Goal: Transaction & Acquisition: Obtain resource

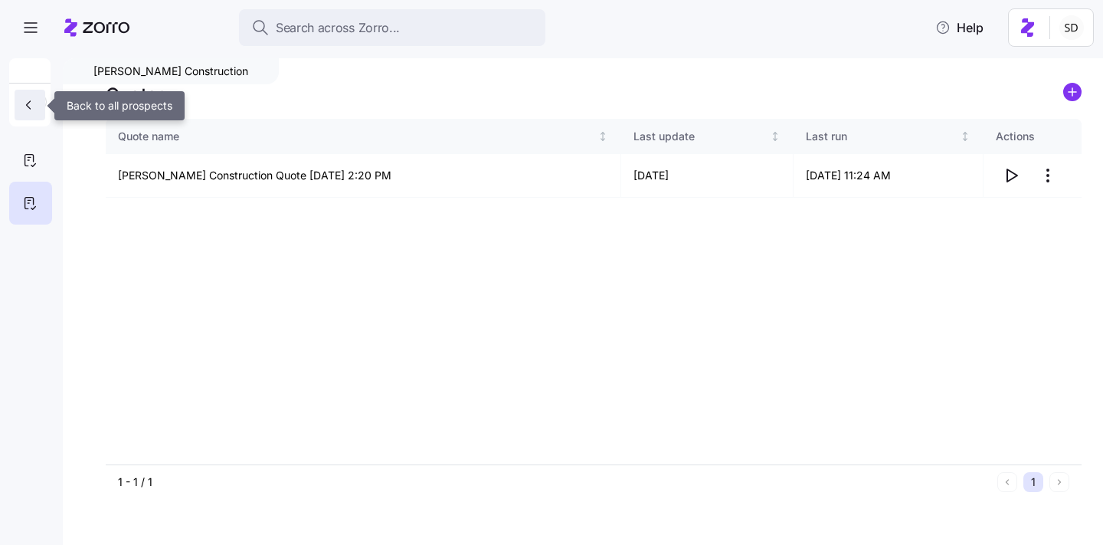
click at [28, 103] on icon "button" at bounding box center [28, 104] width 15 height 15
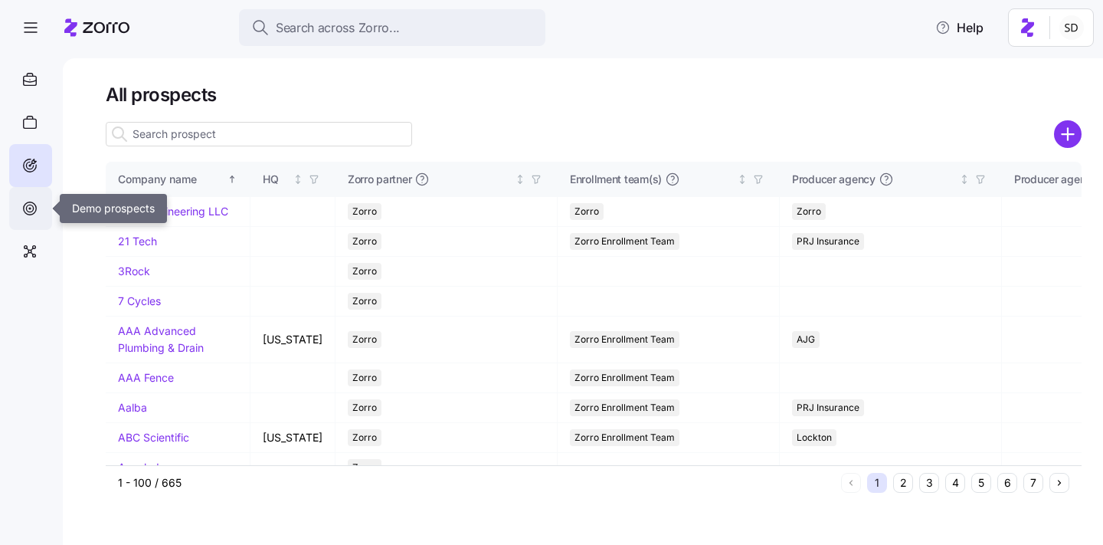
click at [28, 201] on icon at bounding box center [29, 208] width 17 height 18
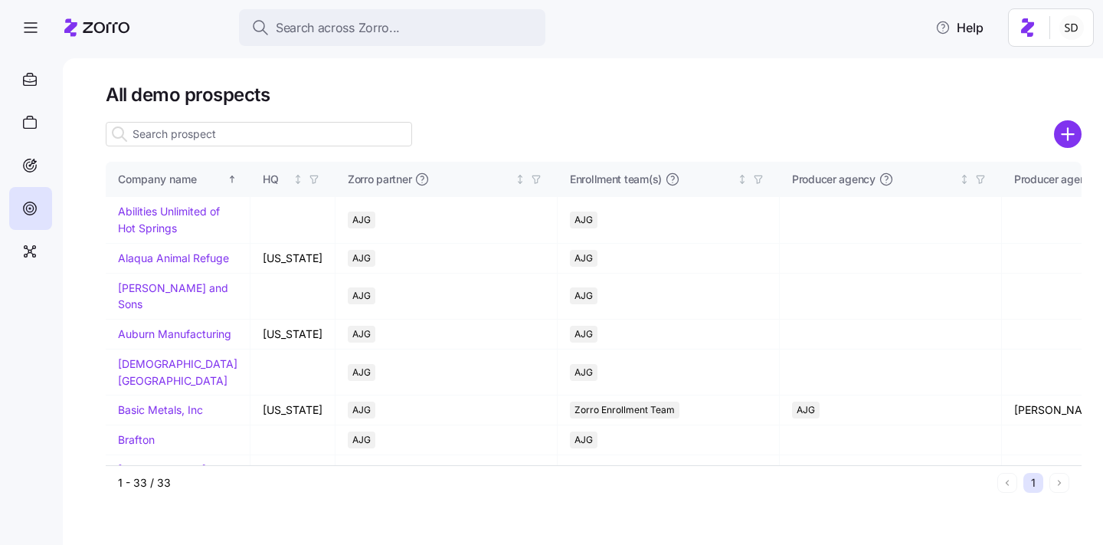
click at [211, 127] on input at bounding box center [259, 134] width 306 height 25
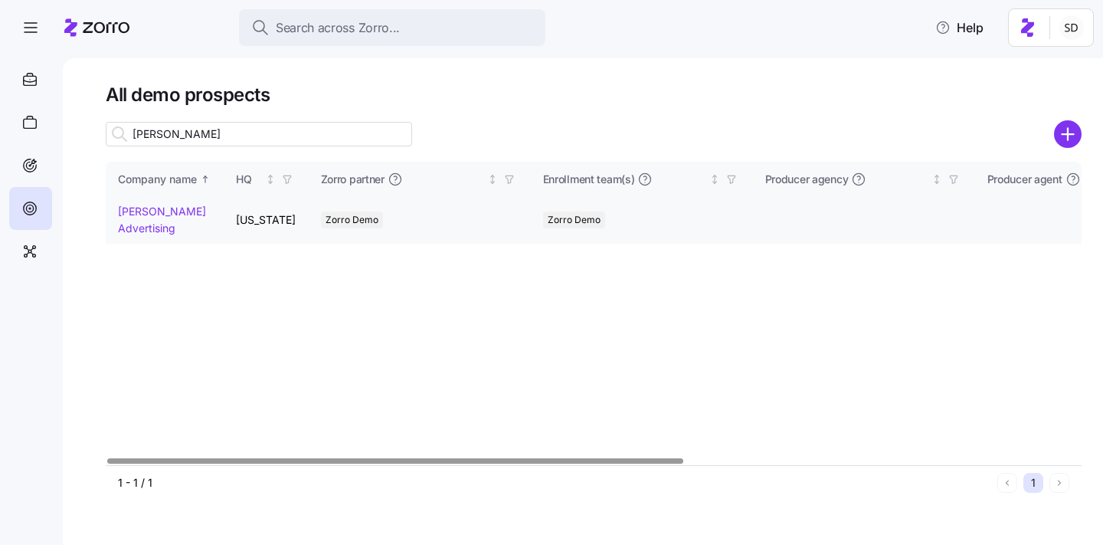
type input "kurian"
click at [131, 215] on link "[PERSON_NAME] Advertising" at bounding box center [162, 220] width 88 height 30
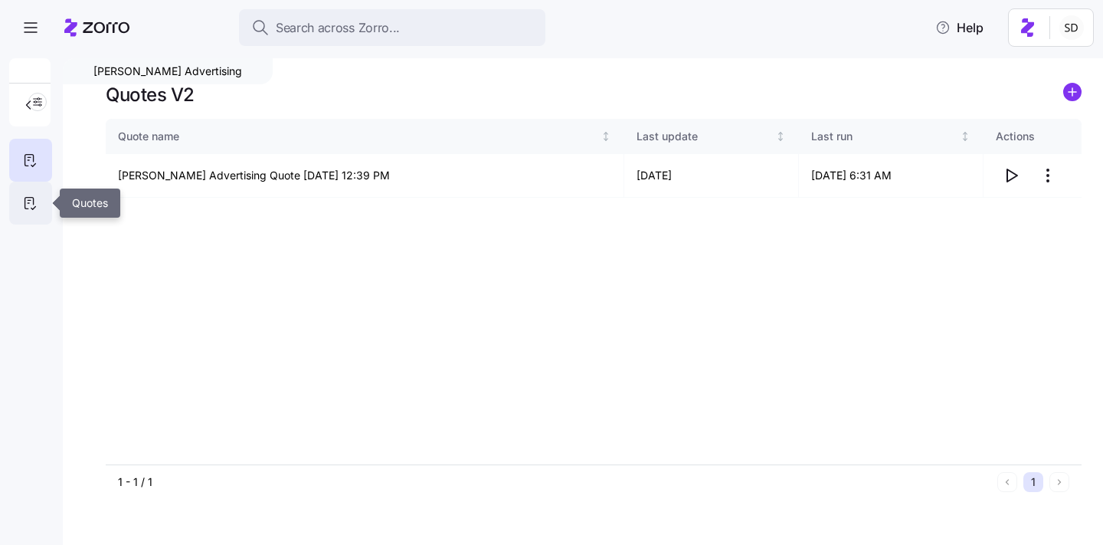
click at [25, 193] on div at bounding box center [30, 203] width 43 height 43
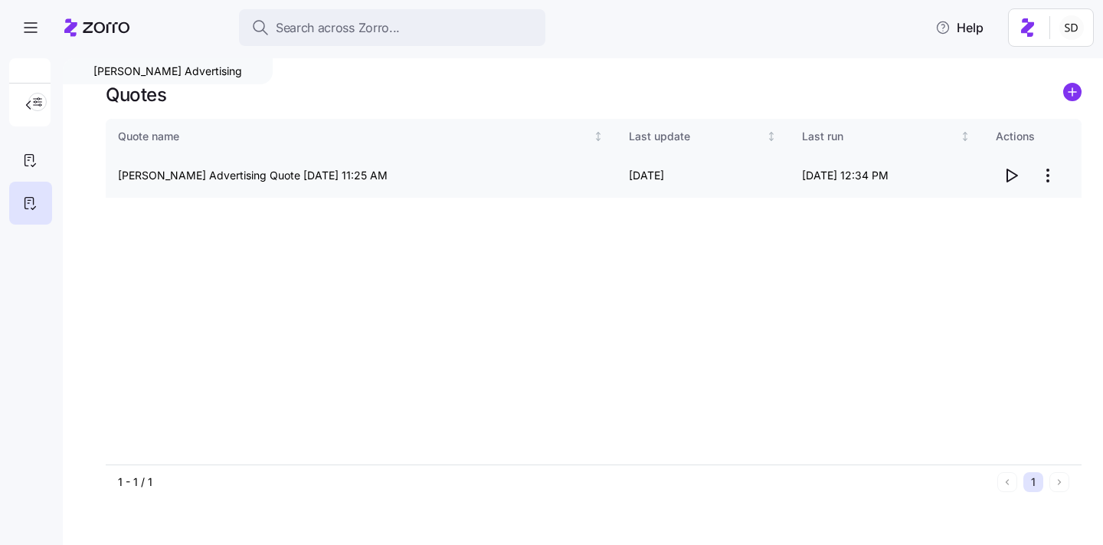
click at [1011, 174] on icon "button" at bounding box center [1011, 175] width 18 height 18
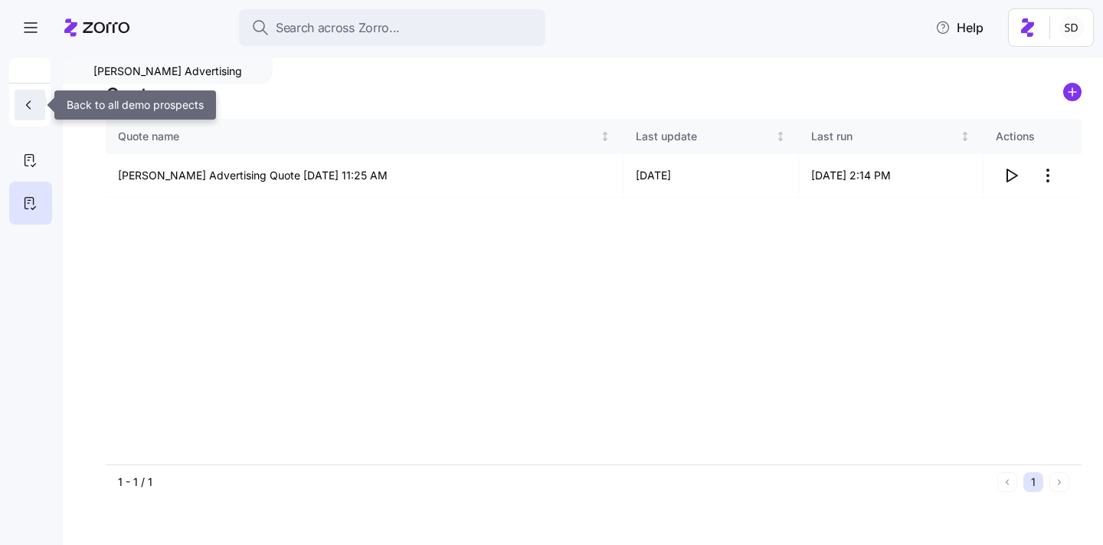
click at [21, 98] on icon "button" at bounding box center [28, 104] width 15 height 15
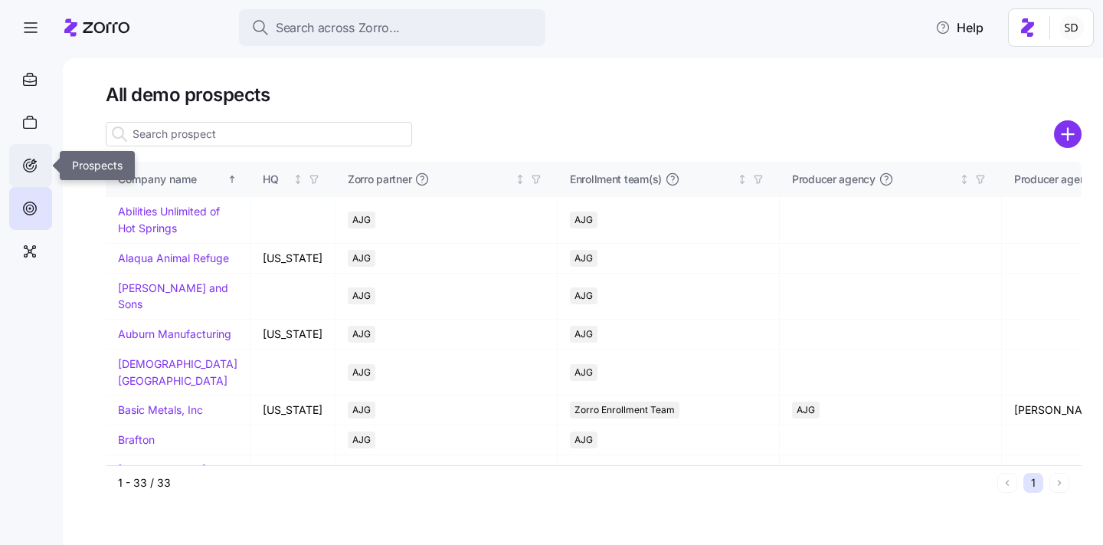
click at [37, 164] on icon at bounding box center [29, 165] width 17 height 18
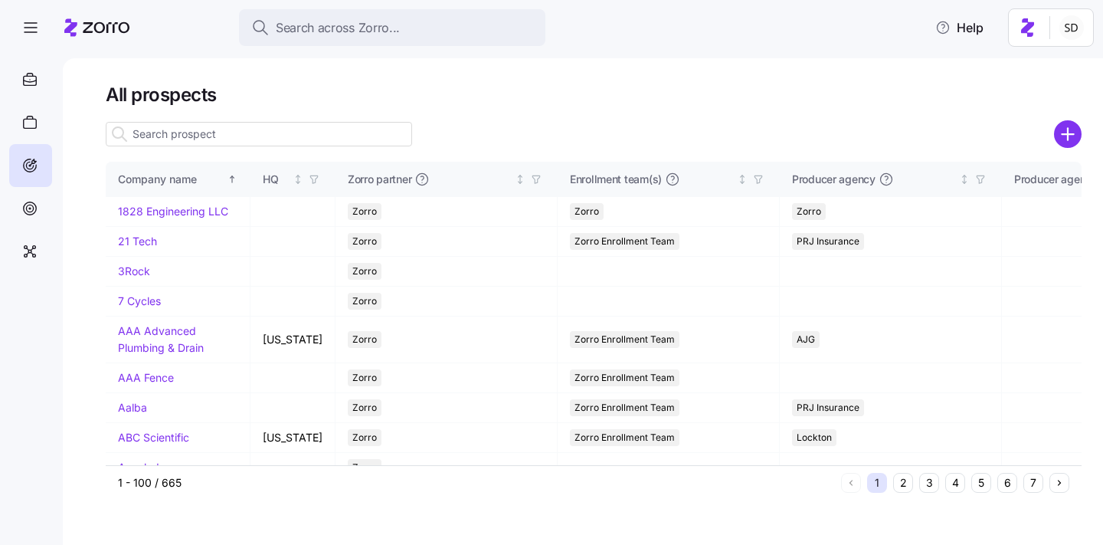
click at [220, 140] on input at bounding box center [259, 134] width 306 height 25
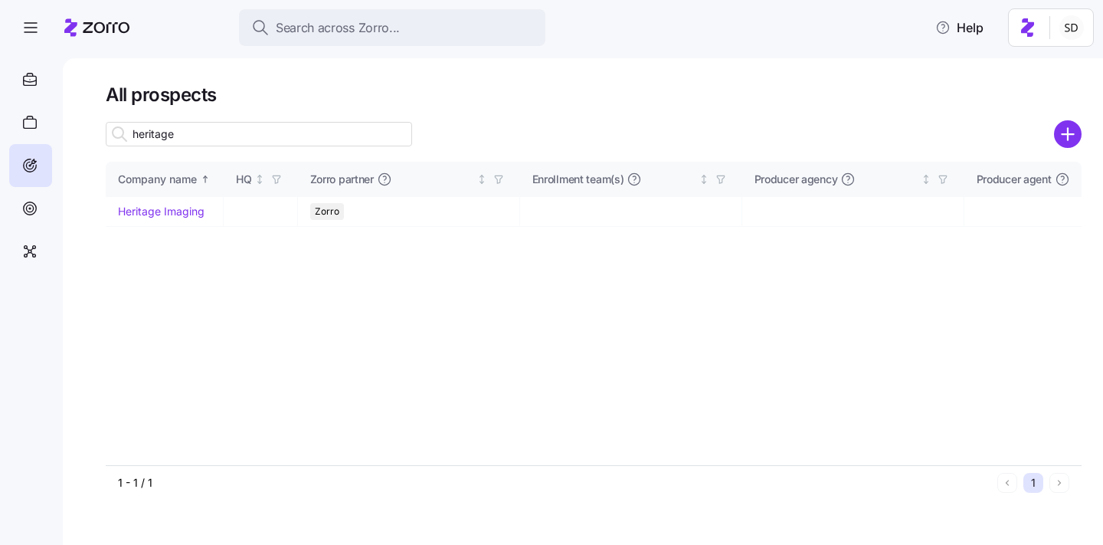
click at [205, 133] on input "heritage" at bounding box center [259, 134] width 306 height 25
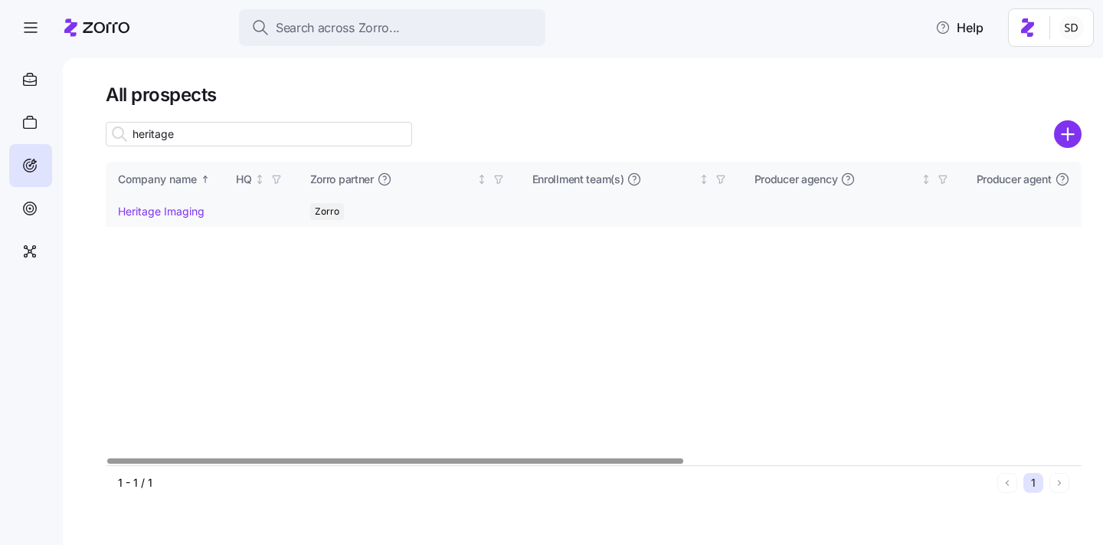
type input "heritage"
click at [131, 213] on link "Heritage Imaging" at bounding box center [161, 211] width 87 height 13
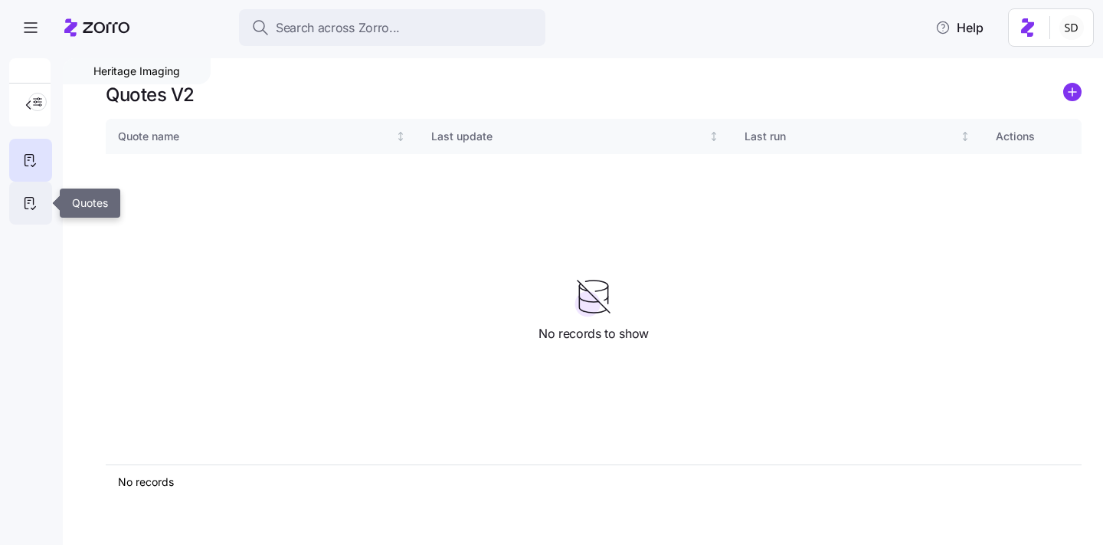
click at [30, 205] on icon at bounding box center [29, 203] width 17 height 18
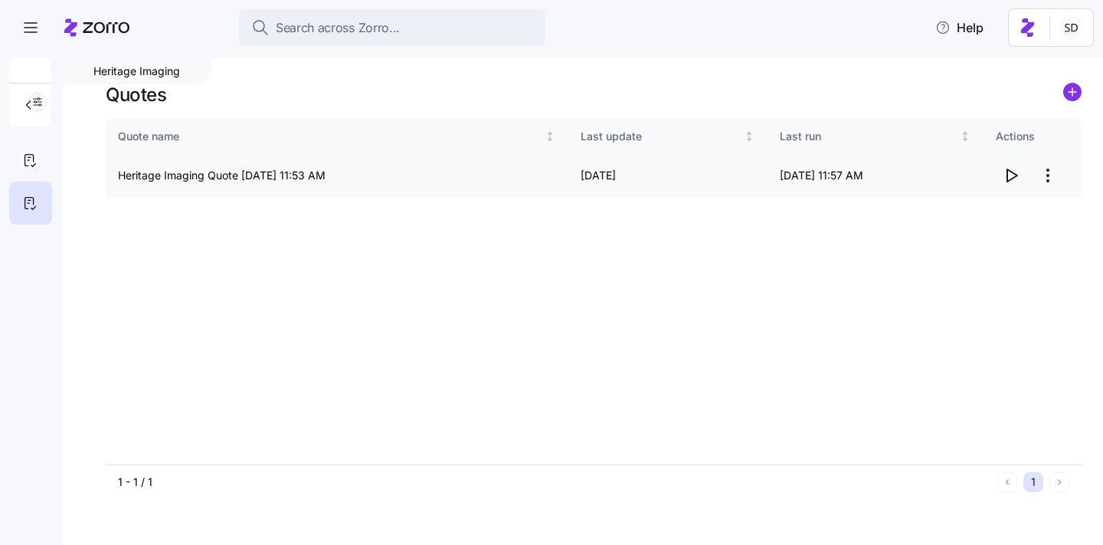
click at [1013, 176] on icon "button" at bounding box center [1011, 175] width 18 height 18
click at [27, 101] on icon "button" at bounding box center [28, 104] width 15 height 15
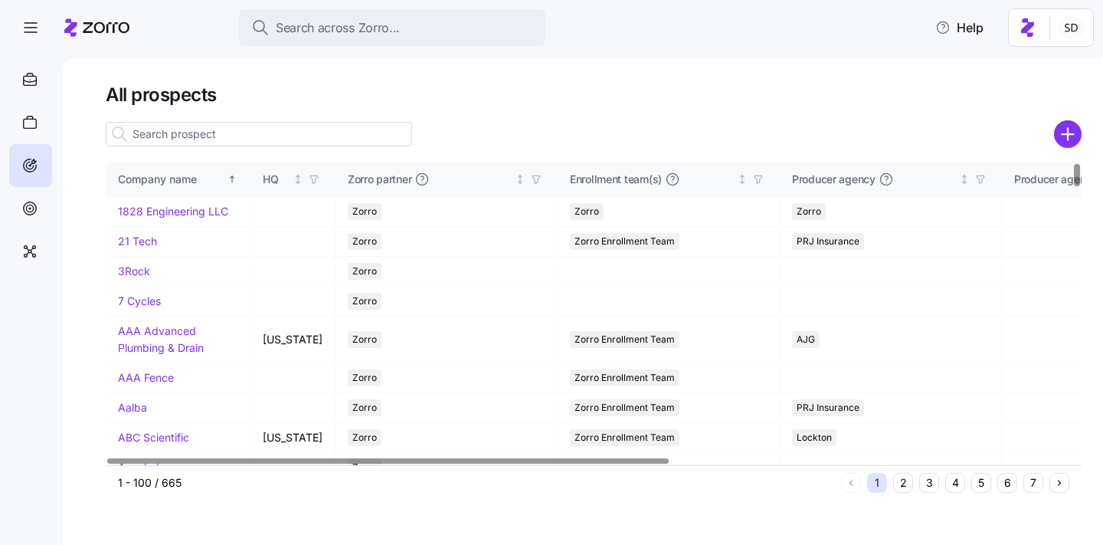
click at [230, 128] on input at bounding box center [259, 134] width 306 height 25
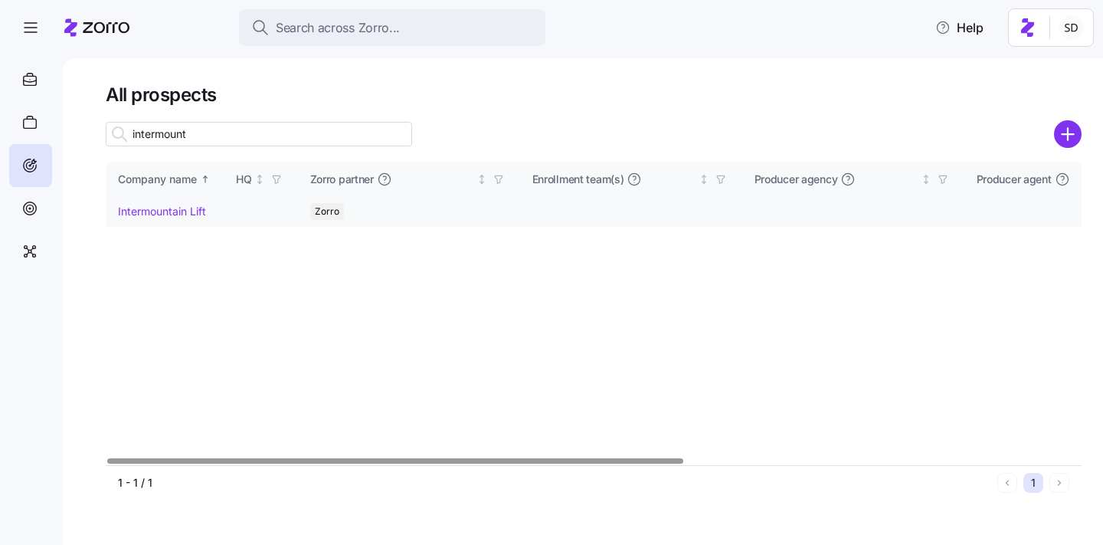
type input "intermount"
click at [135, 211] on link "Intermountain Lift" at bounding box center [162, 211] width 88 height 13
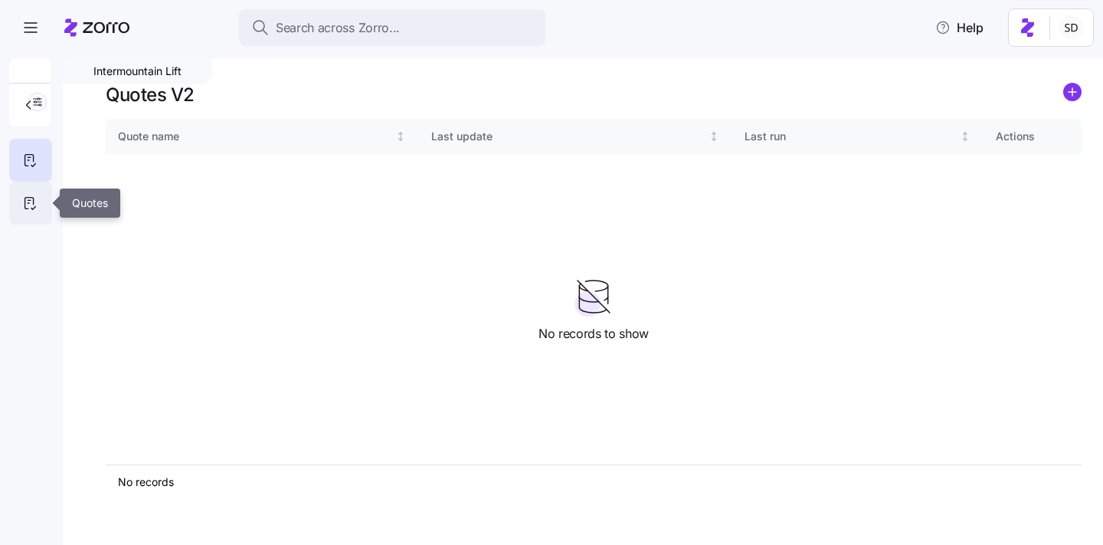
click at [45, 201] on div at bounding box center [30, 203] width 43 height 43
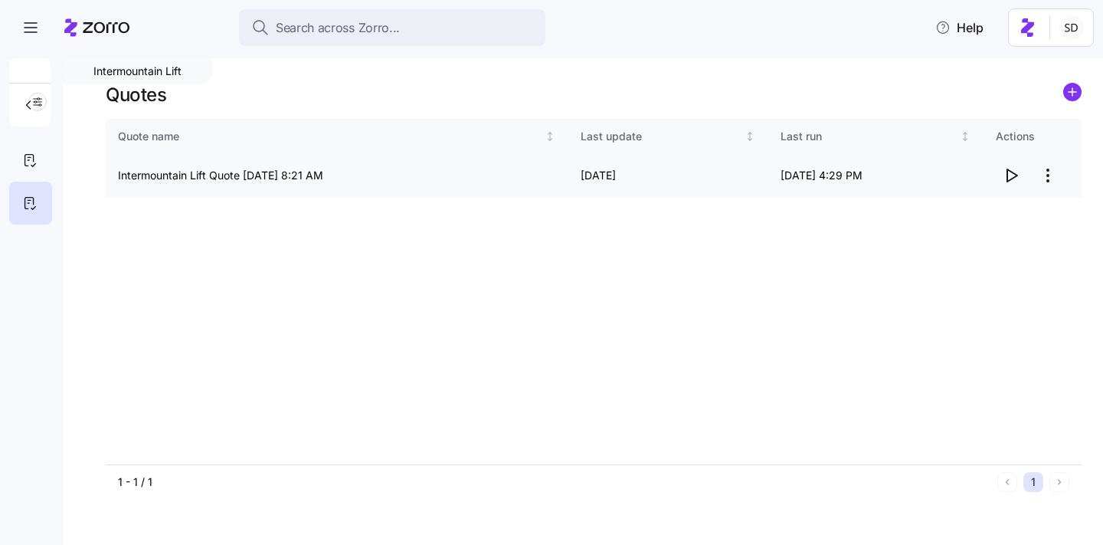
click at [1011, 178] on icon "button" at bounding box center [1011, 175] width 18 height 18
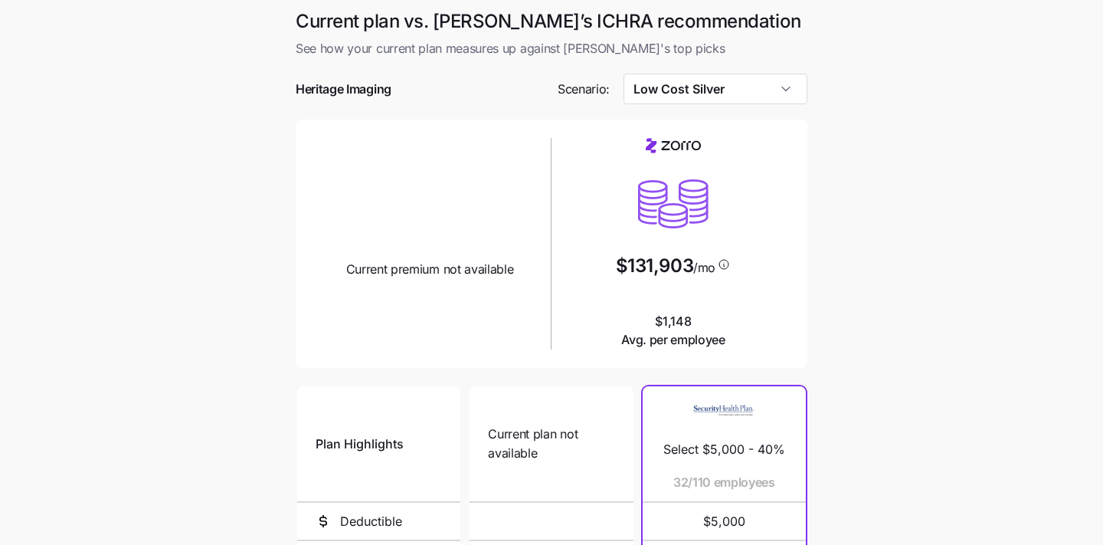
click at [751, 103] on input "Low Cost Silver" at bounding box center [716, 89] width 185 height 31
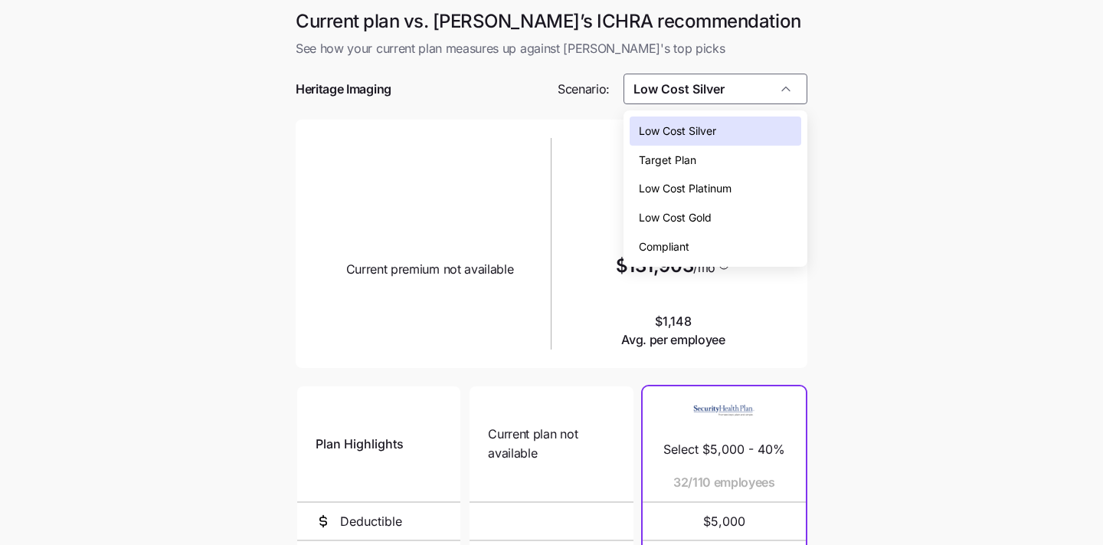
click at [736, 162] on div "Target Plan" at bounding box center [716, 160] width 172 height 29
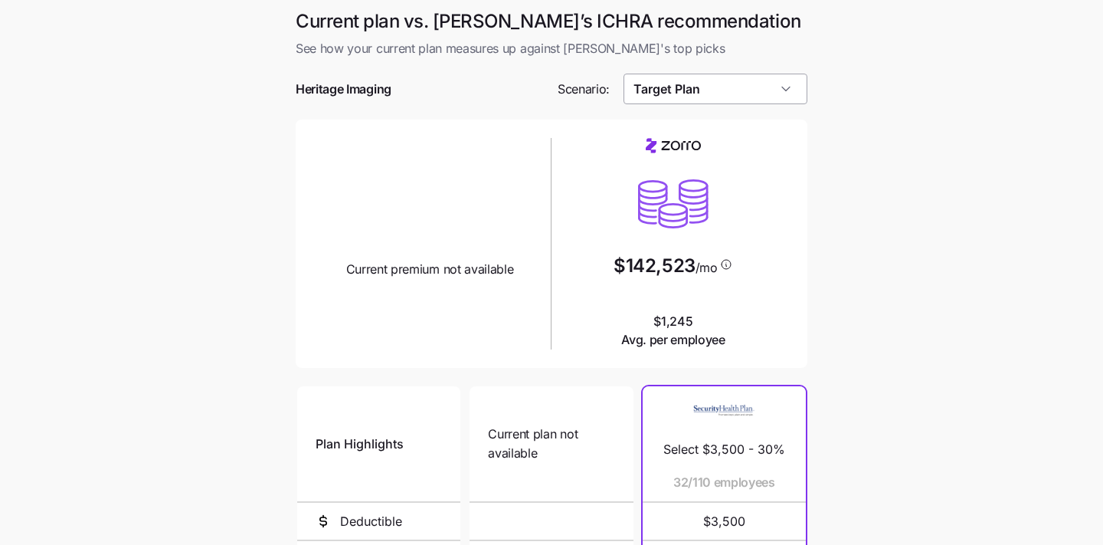
click at [742, 89] on input "Target Plan" at bounding box center [716, 89] width 185 height 31
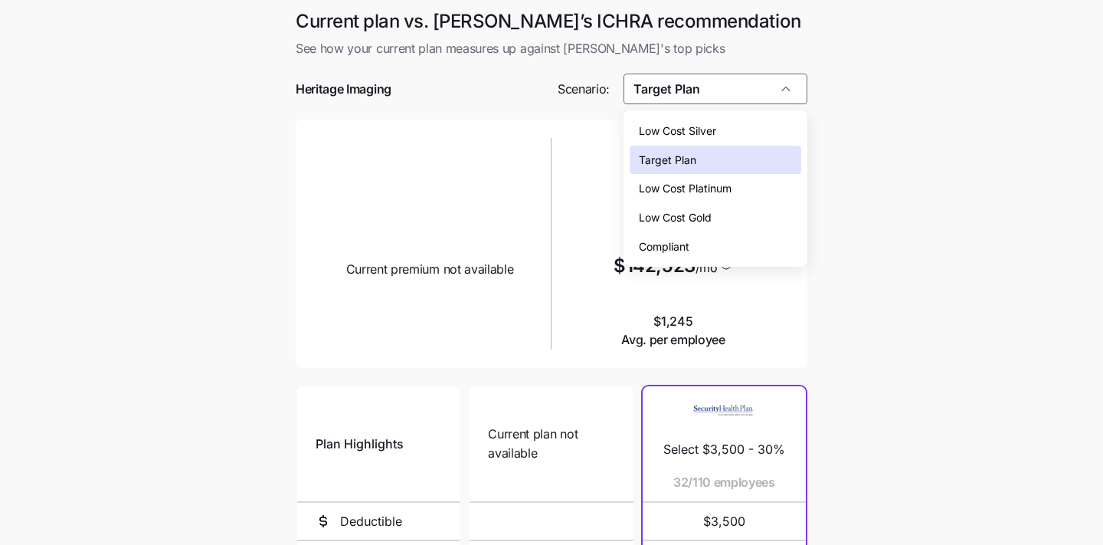
click at [739, 247] on div "Compliant" at bounding box center [716, 246] width 172 height 29
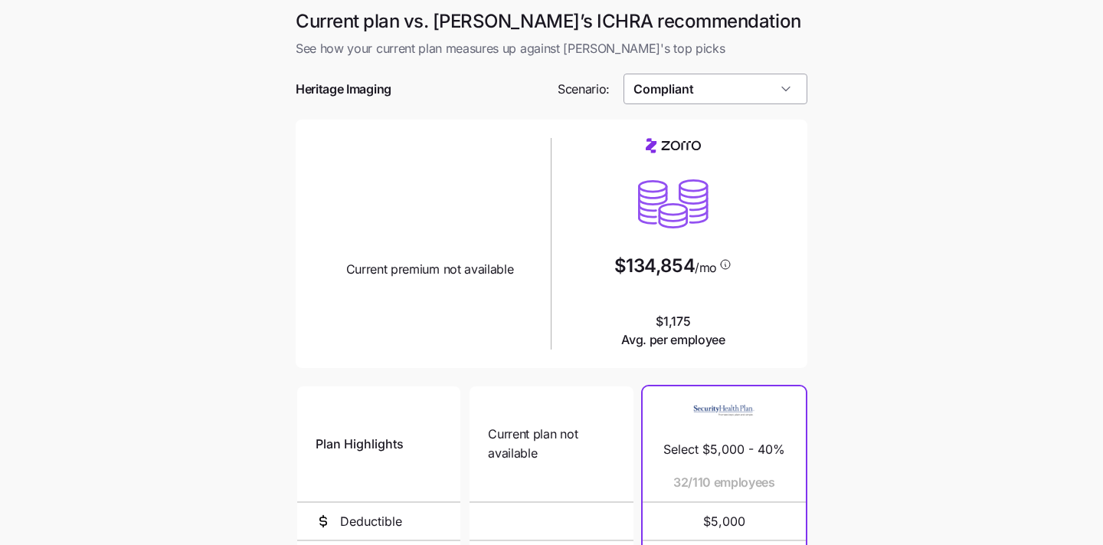
click at [758, 83] on input "Compliant" at bounding box center [716, 89] width 185 height 31
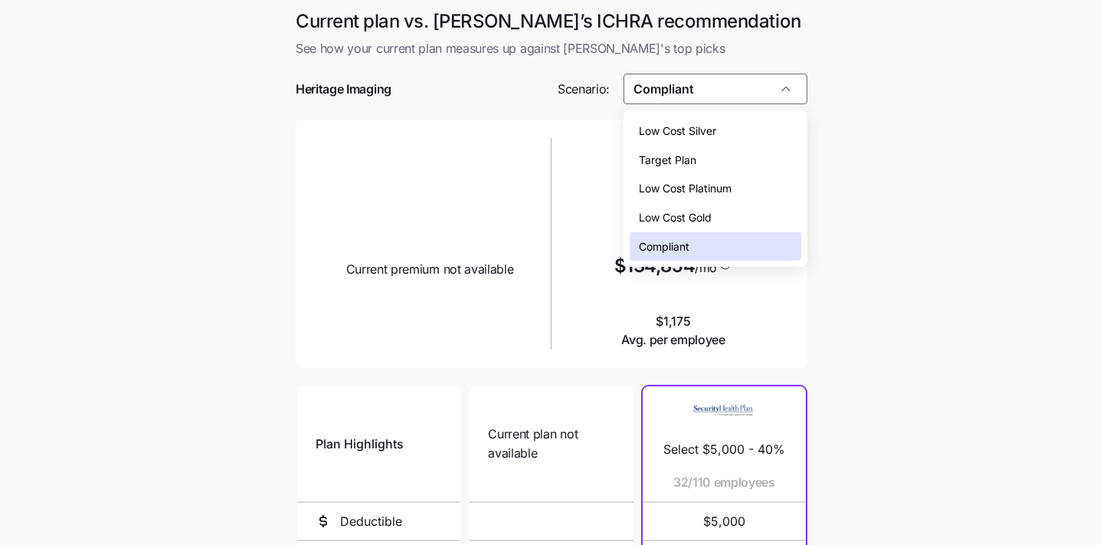
click at [752, 139] on div "Low Cost Silver" at bounding box center [716, 130] width 172 height 29
type input "Low Cost Silver"
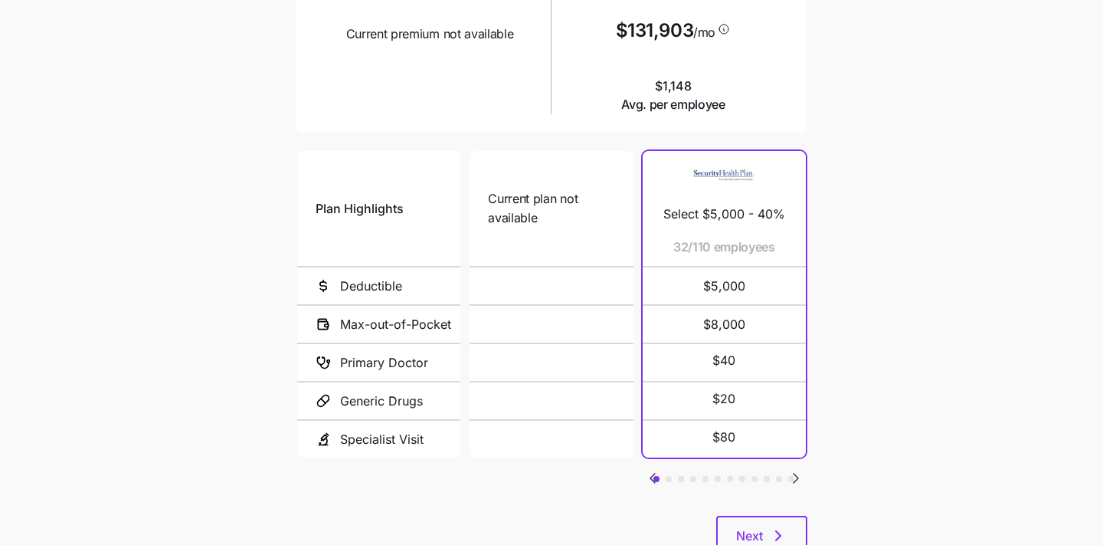
scroll to position [290, 0]
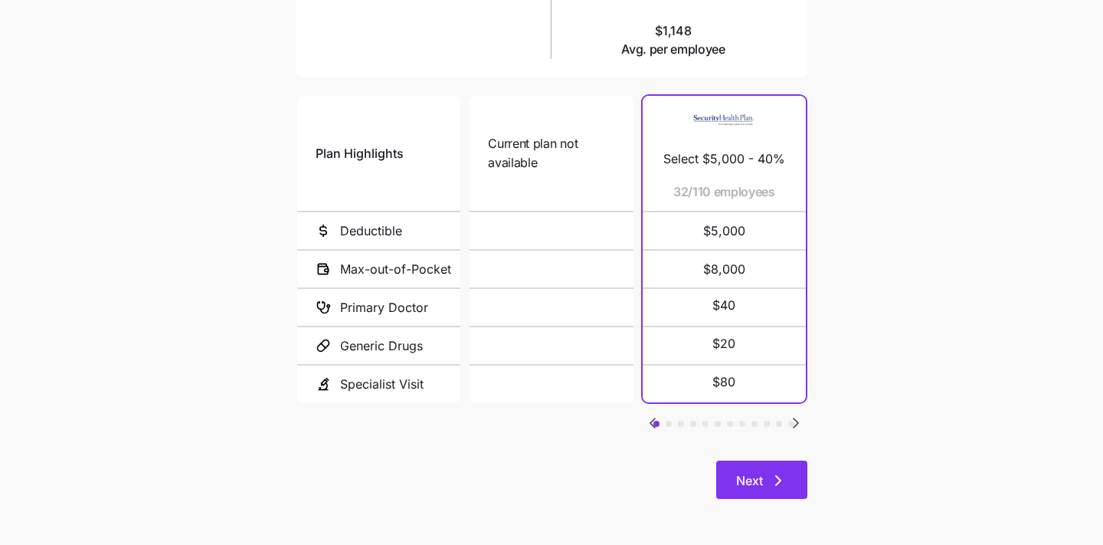
click at [772, 482] on icon "button" at bounding box center [778, 480] width 18 height 18
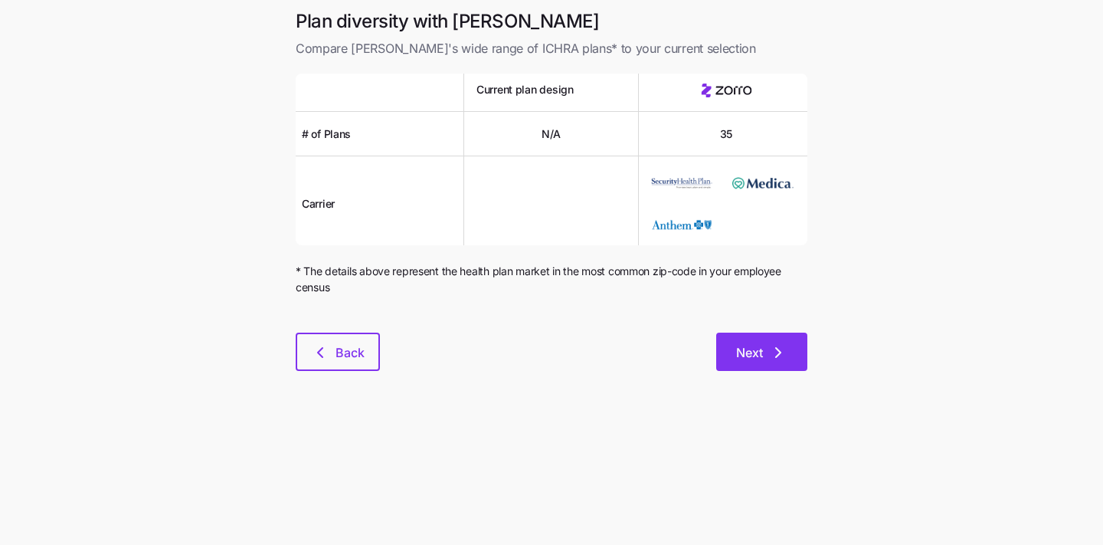
click at [740, 337] on button "Next" at bounding box center [761, 352] width 91 height 38
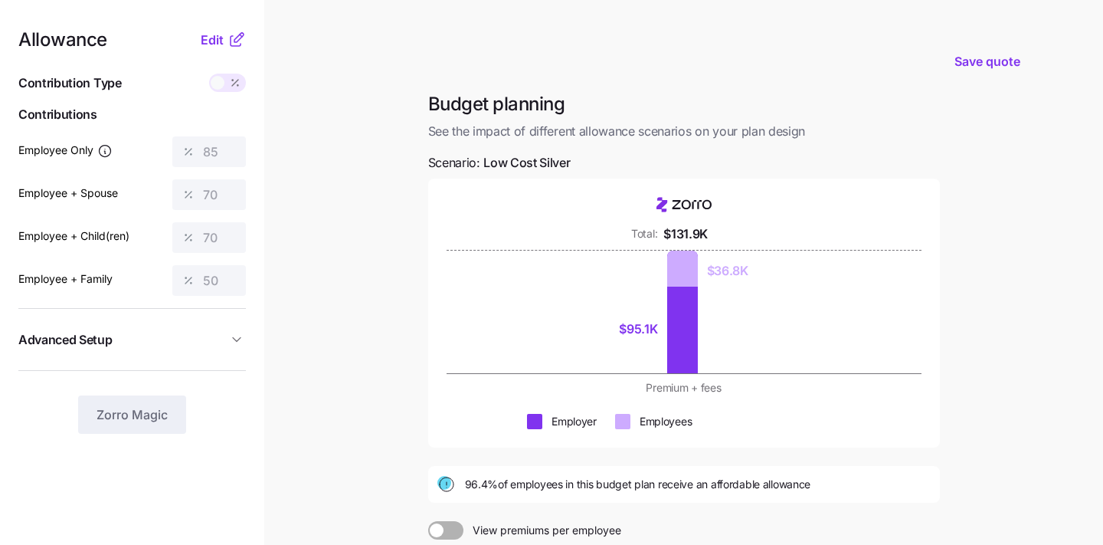
scroll to position [20, 0]
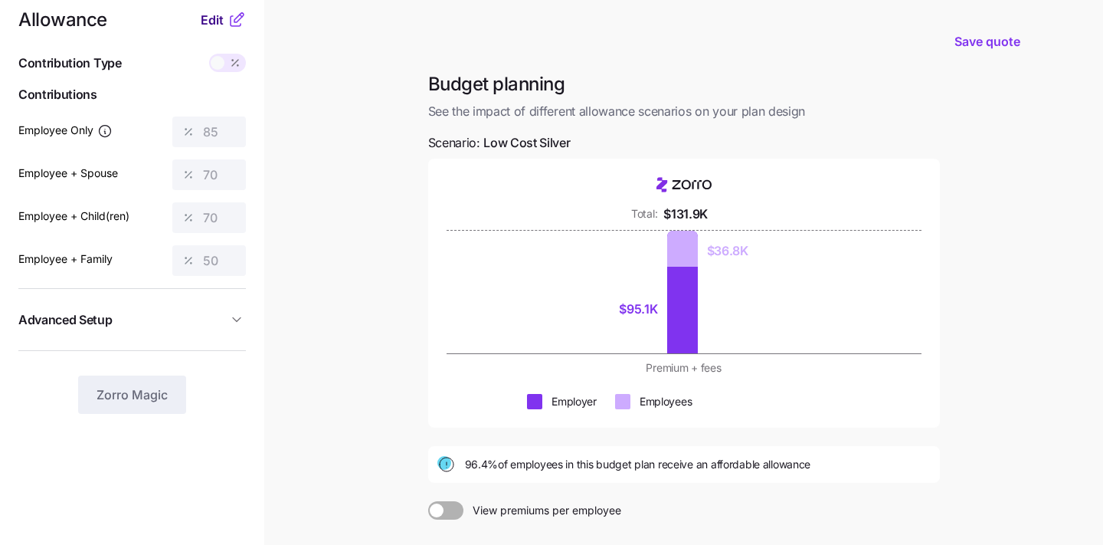
click at [207, 20] on span "Edit" at bounding box center [212, 20] width 23 height 18
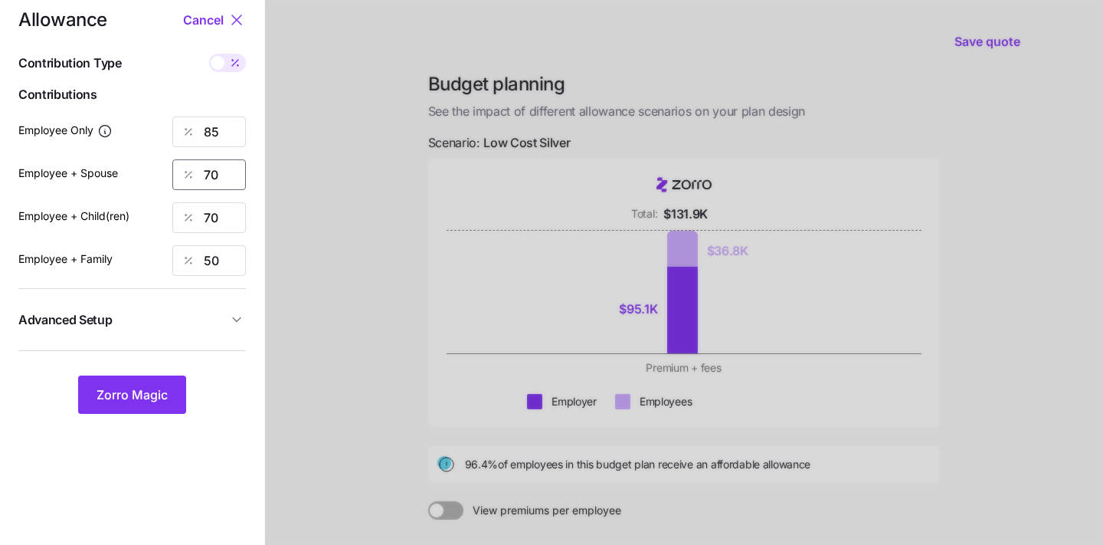
click at [232, 172] on input "70" at bounding box center [209, 174] width 74 height 31
type input "0"
click at [225, 221] on input "70" at bounding box center [209, 217] width 74 height 31
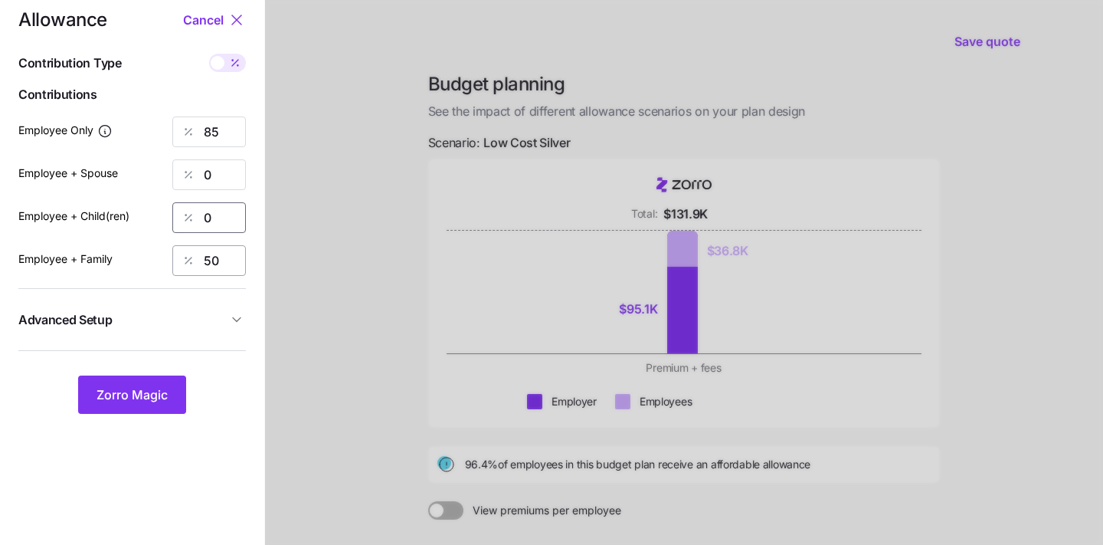
type input "0"
click at [218, 262] on input "50" at bounding box center [209, 260] width 74 height 31
type input "0"
click at [133, 387] on span "Zorro Magic" at bounding box center [132, 394] width 71 height 18
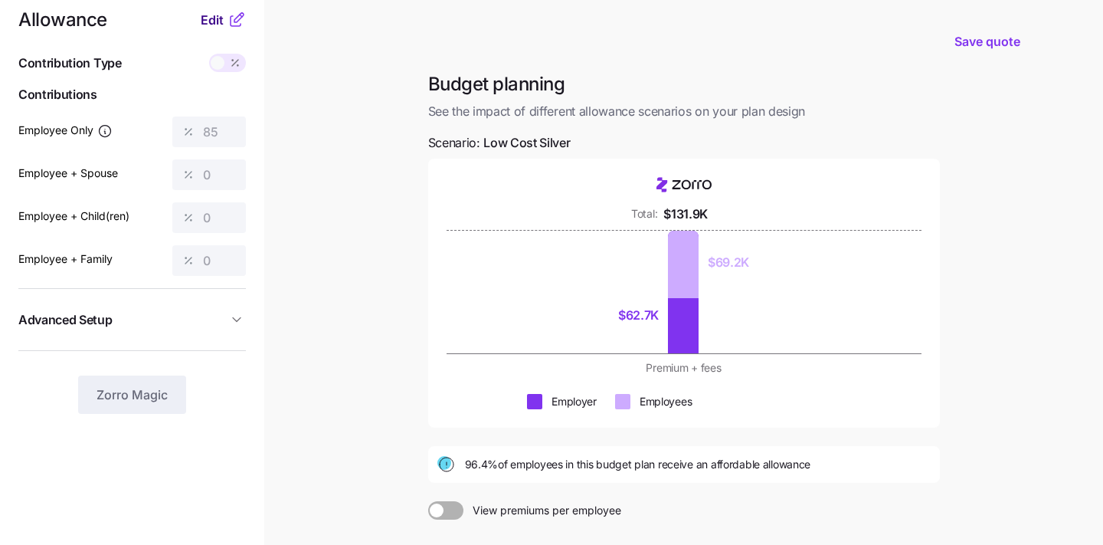
click at [212, 22] on span "Edit" at bounding box center [212, 20] width 23 height 18
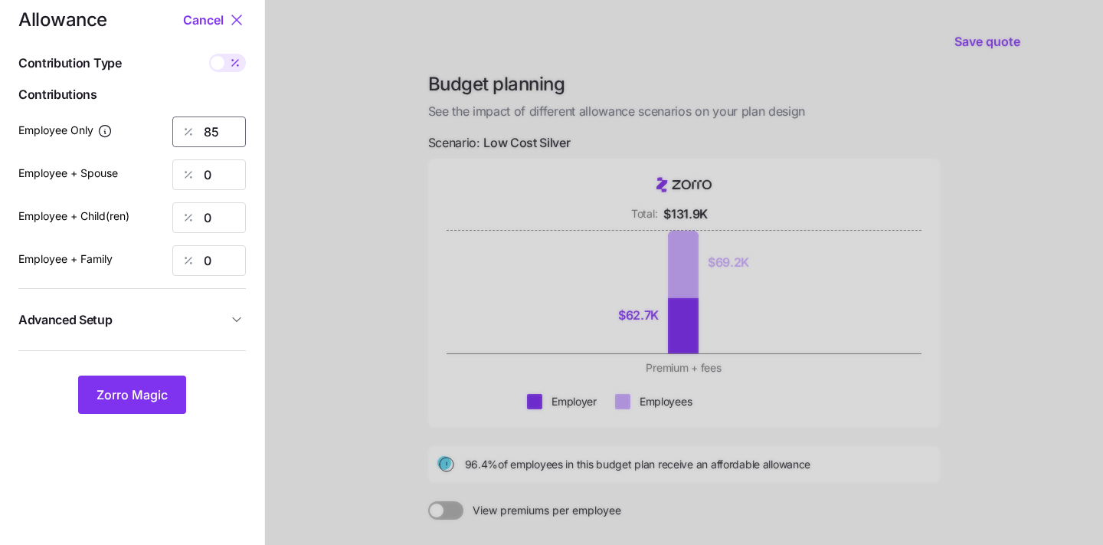
click at [222, 131] on input "85" at bounding box center [209, 131] width 74 height 31
type input "8"
type input "90"
click at [139, 407] on button "Zorro Magic" at bounding box center [132, 394] width 108 height 38
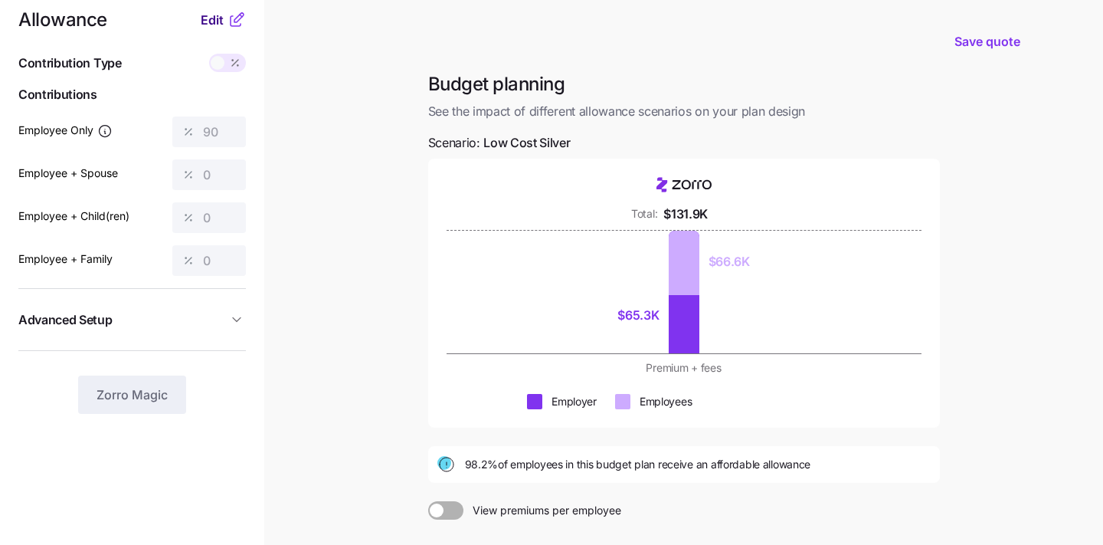
click at [211, 21] on span "Edit" at bounding box center [212, 20] width 23 height 18
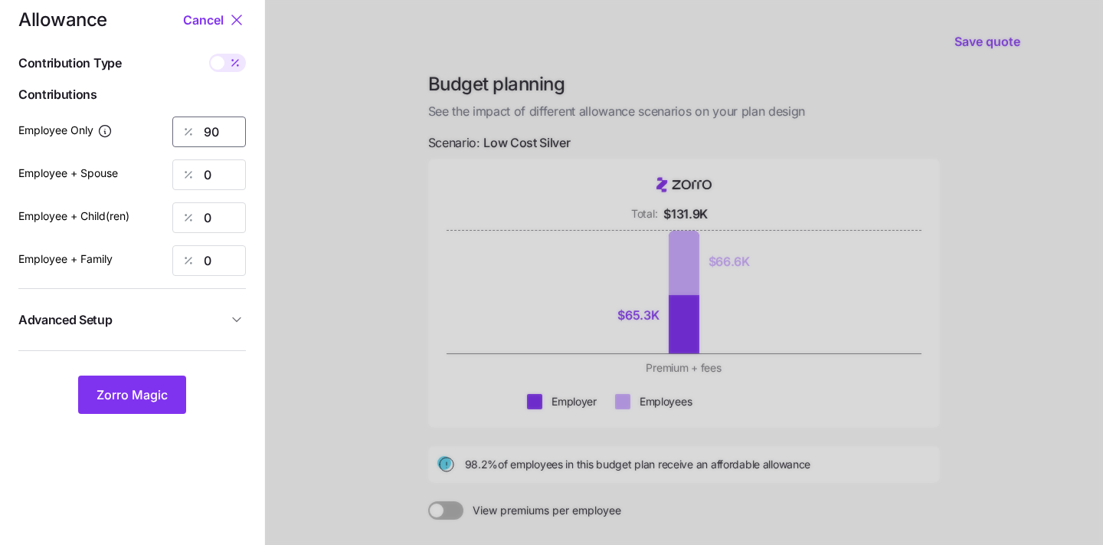
click at [224, 138] on input "90" at bounding box center [209, 131] width 74 height 31
type input "80"
click at [141, 395] on span "Zorro Magic" at bounding box center [132, 394] width 71 height 18
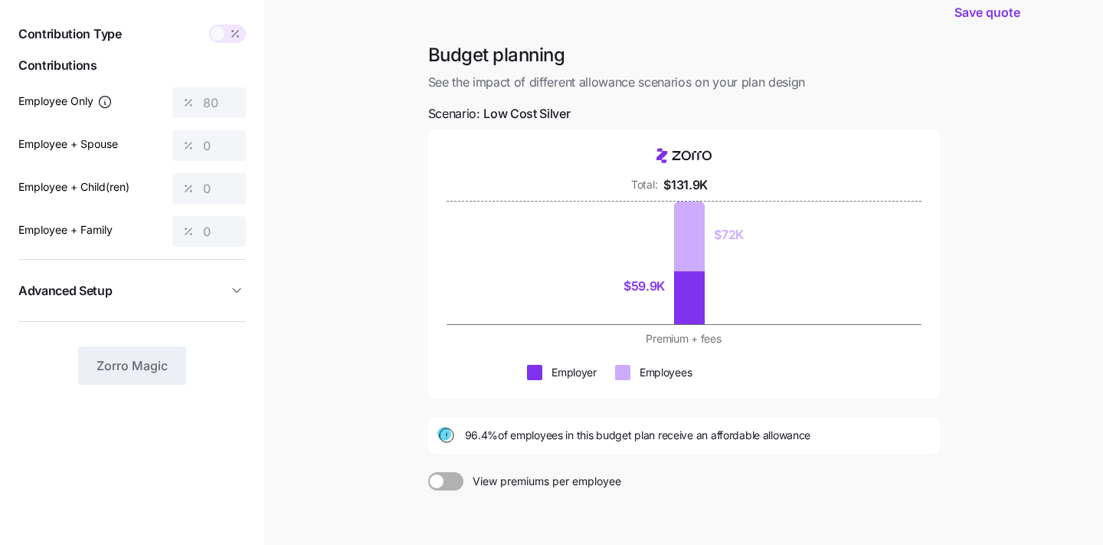
scroll to position [205, 0]
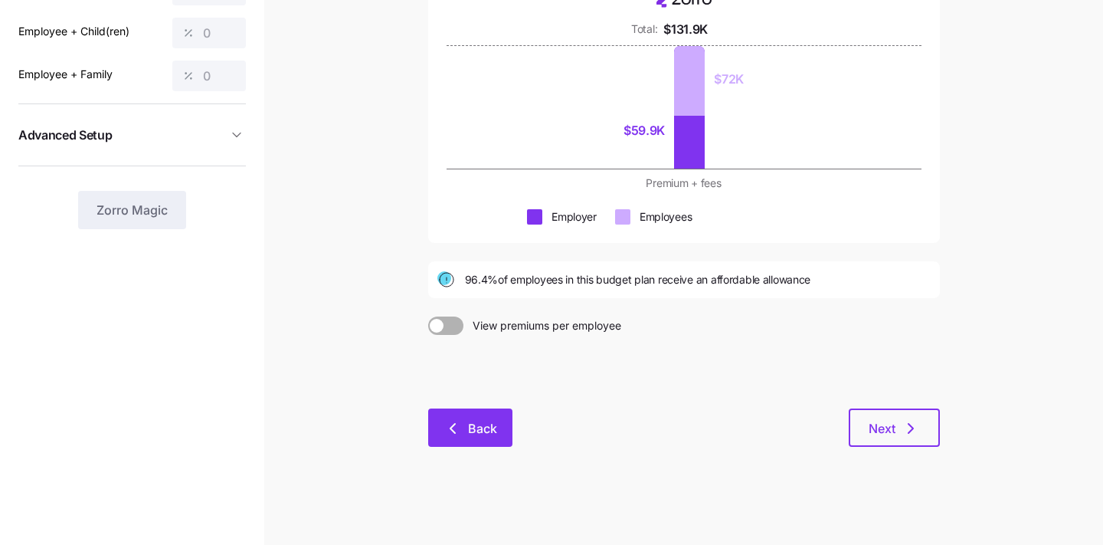
click at [473, 420] on span "Back" at bounding box center [482, 428] width 29 height 18
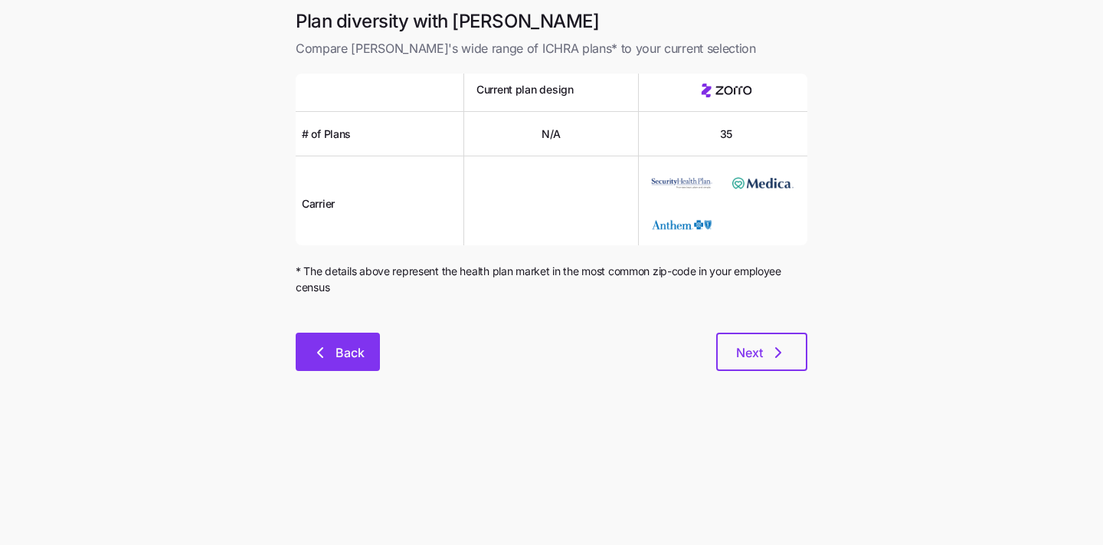
click at [355, 339] on button "Back" at bounding box center [338, 352] width 84 height 38
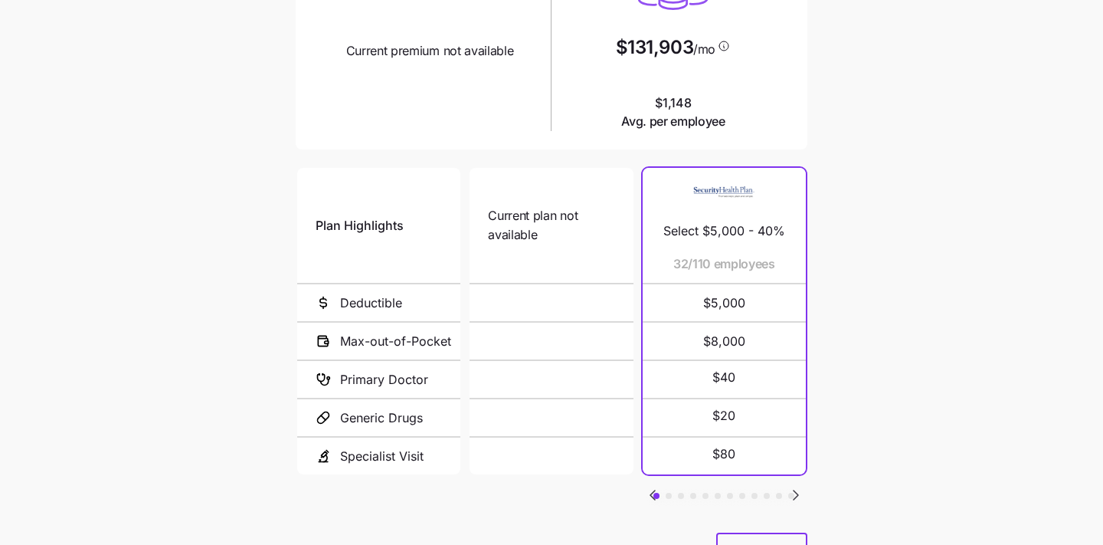
scroll to position [290, 0]
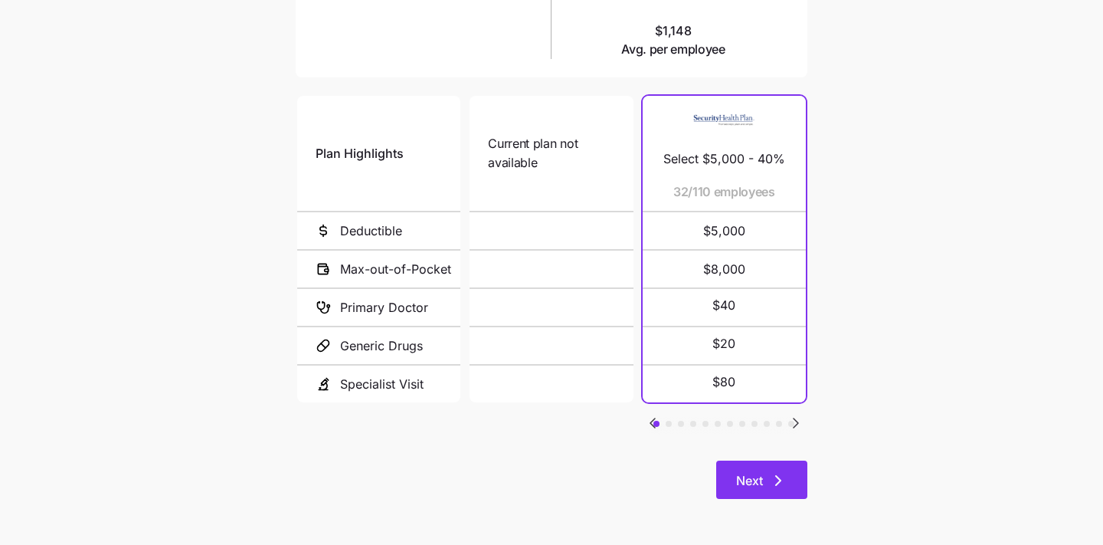
click at [775, 473] on icon "button" at bounding box center [778, 480] width 18 height 18
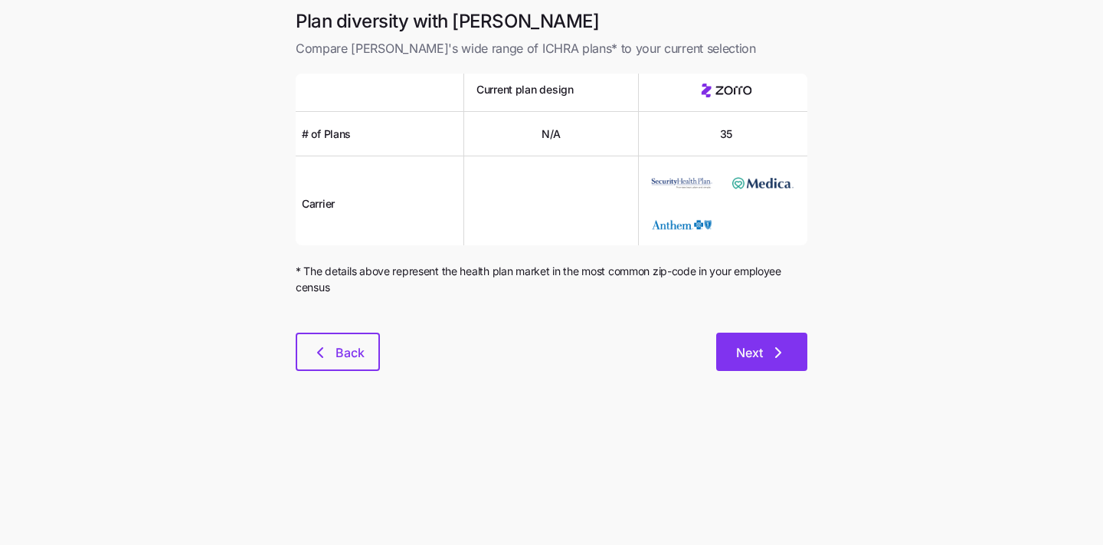
click at [768, 353] on span "Next" at bounding box center [761, 352] width 51 height 18
